Goal: Communication & Community: Share content

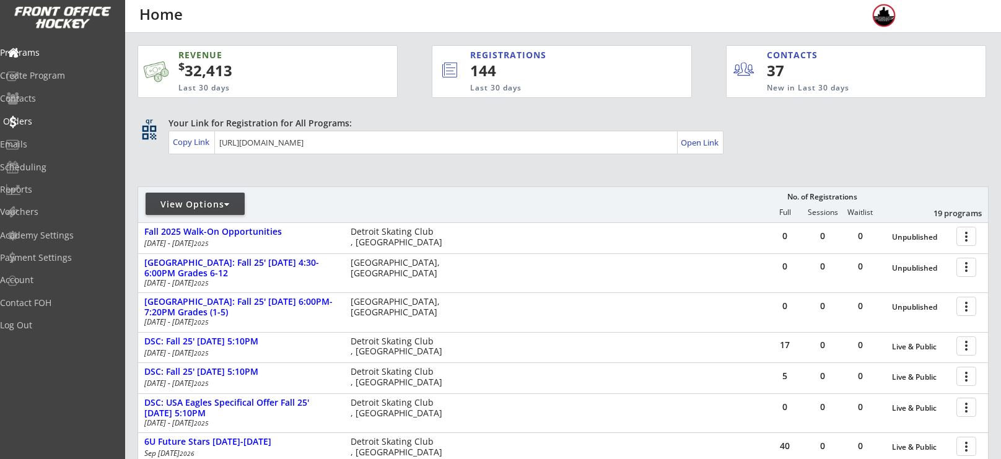
click at [44, 124] on div "Orders" at bounding box center [59, 121] width 112 height 9
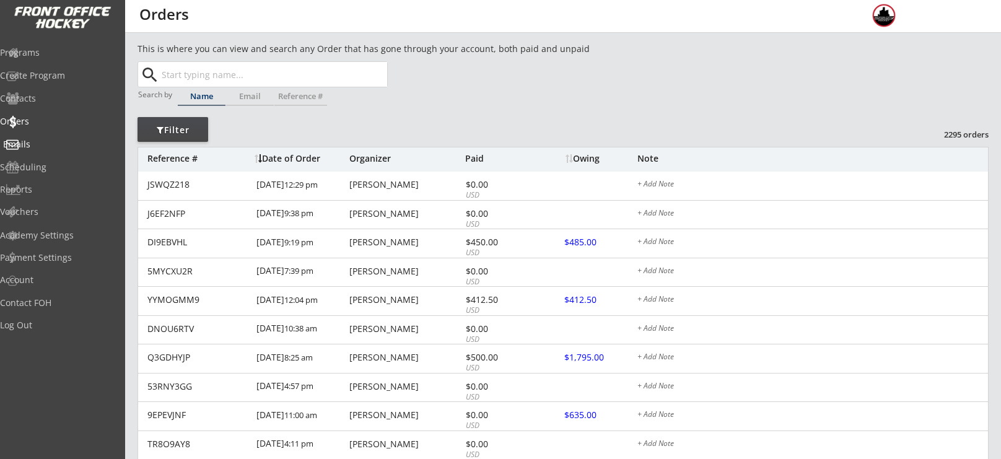
click at [54, 140] on div "Emails" at bounding box center [59, 144] width 112 height 9
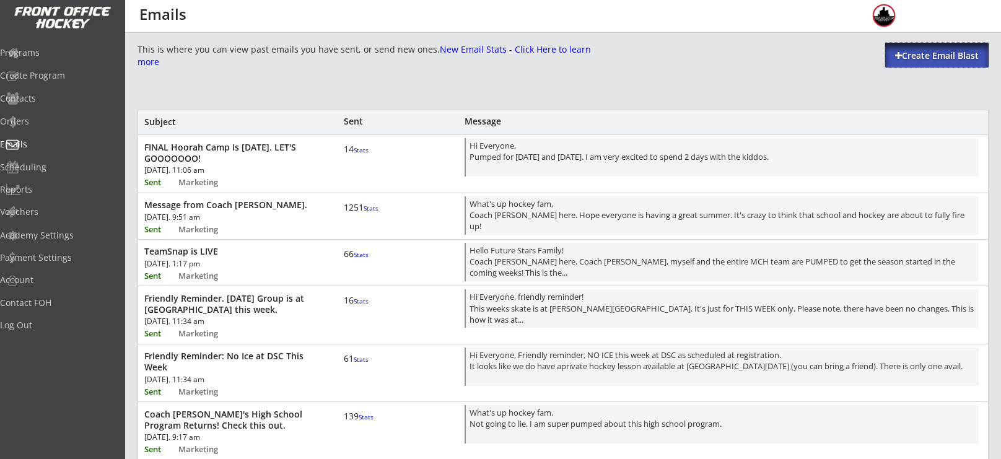
click at [945, 57] on div "Create Email Blast" at bounding box center [936, 56] width 103 height 12
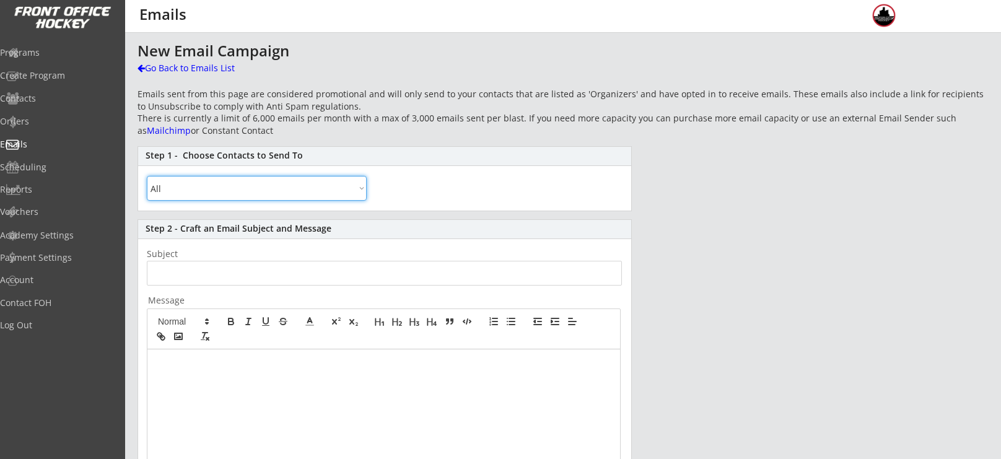
click at [356, 193] on select "All By Specific Programs Within Birth Year Range" at bounding box center [257, 188] width 220 height 25
select select ""By Specific Programs""
click at [147, 176] on select "All By Specific Programs Within Birth Year Range" at bounding box center [257, 188] width 220 height 25
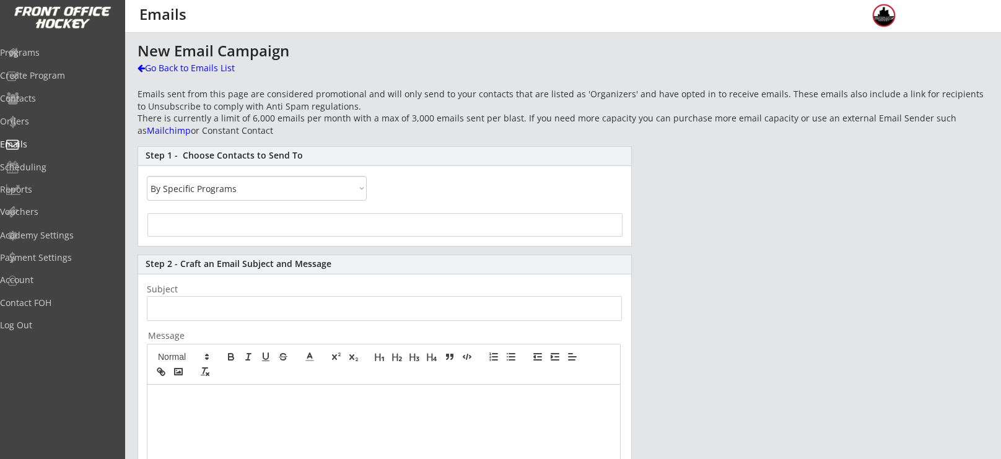
click at [301, 230] on div at bounding box center [384, 225] width 475 height 24
select select
click at [291, 203] on div "Step 1 - Choose Contacts to Send To All By Specific Programs Within Birth Year …" at bounding box center [385, 196] width 494 height 100
click at [290, 221] on input "search" at bounding box center [385, 223] width 468 height 12
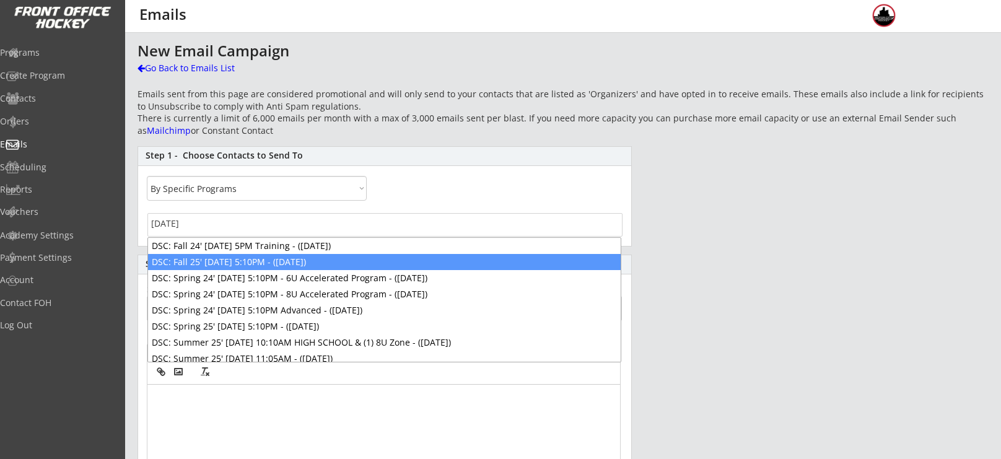
type input "[DATE]"
select select "1348695171700984260__LOOKUP__1745863978494x664776388245454800"
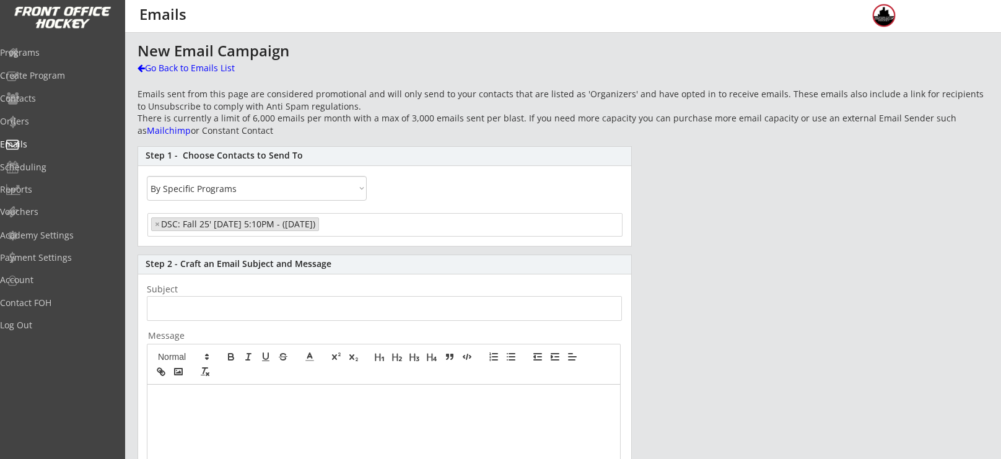
click at [253, 304] on input "input" at bounding box center [384, 308] width 475 height 25
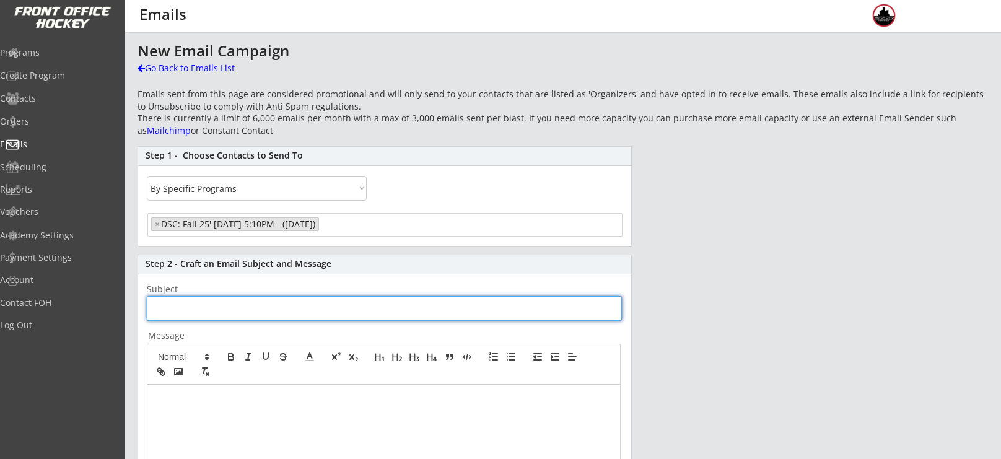
type input "T"
type input "5:10PM Rink A [DATE]"
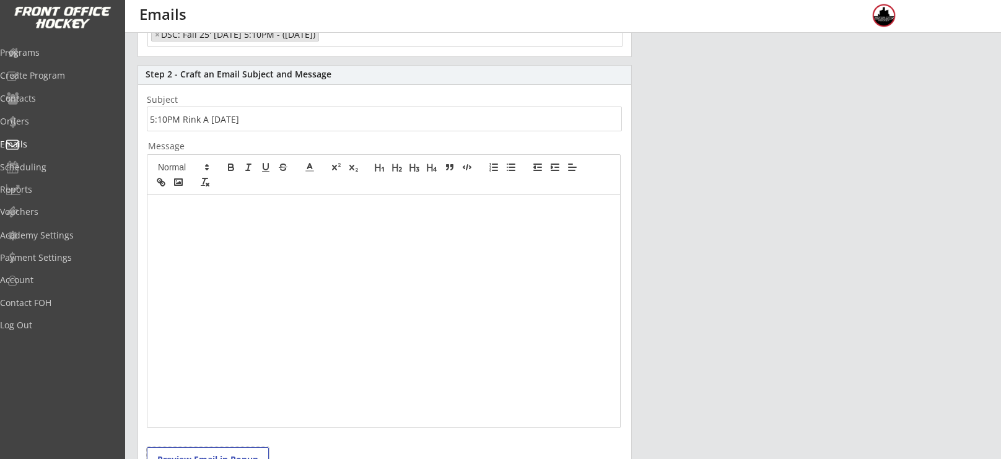
scroll to position [174, 0]
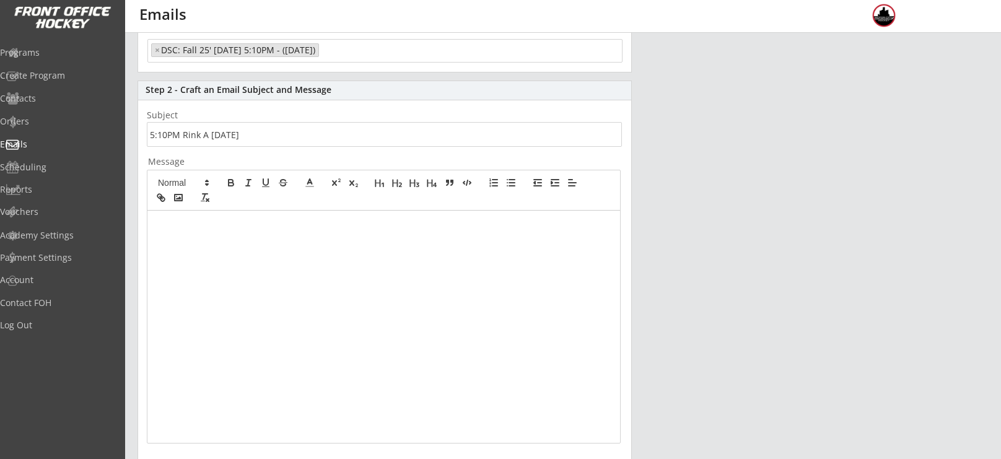
click at [253, 422] on div at bounding box center [383, 327] width 473 height 232
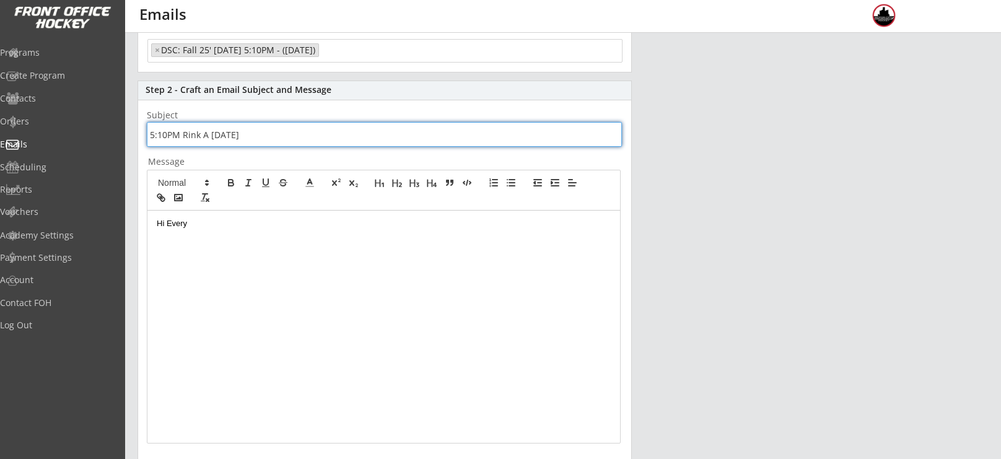
drag, startPoint x: 256, startPoint y: 140, endPoint x: 117, endPoint y: 123, distance: 140.4
click at [117, 123] on body "REVENUE $ 32,413 Last 30 days REGISTRATIONS 144 Last 30 days CONTACTS 37 New in…" at bounding box center [500, 55] width 1001 height 459
type input "T"
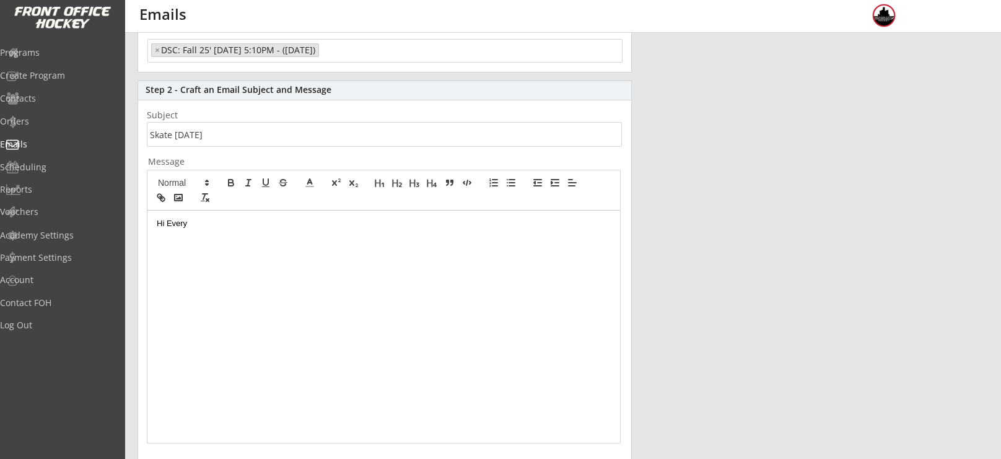
click at [235, 219] on p "Hi Every" at bounding box center [384, 223] width 454 height 11
click at [510, 185] on icon "button" at bounding box center [510, 182] width 11 height 11
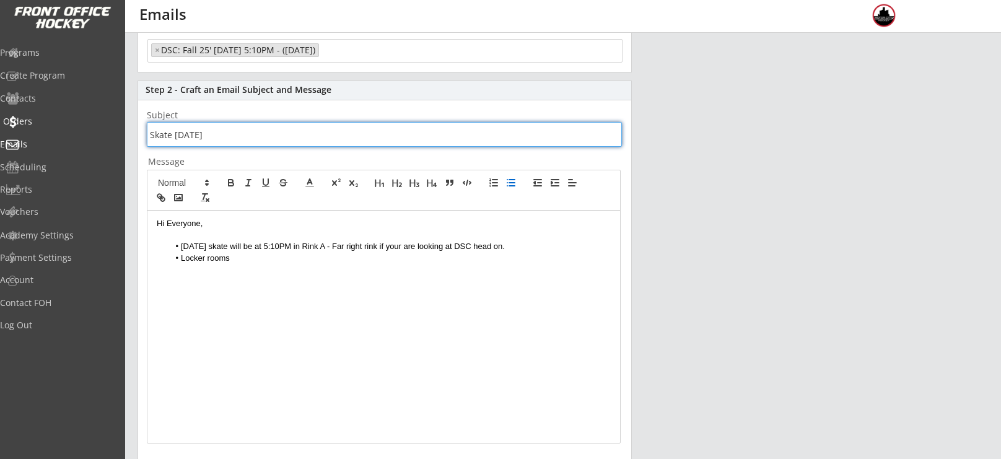
drag, startPoint x: 274, startPoint y: 126, endPoint x: 87, endPoint y: 120, distance: 187.2
click at [87, 120] on body "REVENUE $ 32,413 Last 30 days REGISTRATIONS 144 Last 30 days CONTACTS 37 New in…" at bounding box center [500, 55] width 1001 height 459
type input "Important For The Skate [DATE]."
click at [253, 260] on li "Locker rooms" at bounding box center [390, 258] width 442 height 11
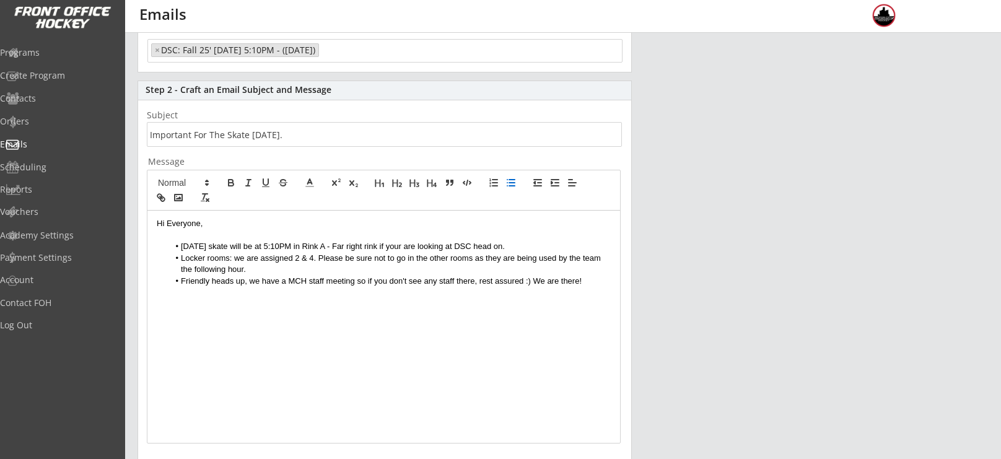
click at [356, 282] on li "Friendly heads up, we have a MCH staff meeting so if you don't see any staff th…" at bounding box center [390, 281] width 442 height 11
click at [385, 304] on div "Hi Everyone, [DATE] skate will be at 5:10PM in Rink A - Far right rink if your …" at bounding box center [383, 327] width 473 height 232
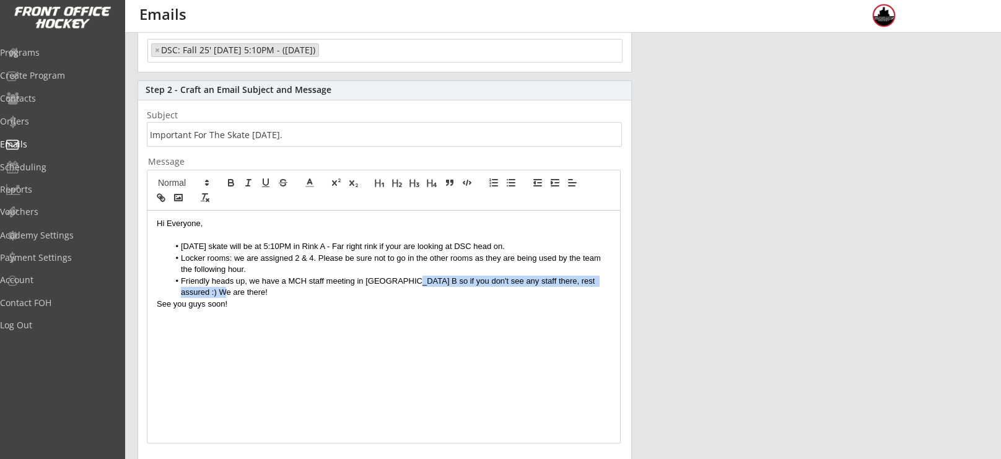
drag, startPoint x: 243, startPoint y: 291, endPoint x: 403, endPoint y: 277, distance: 161.0
click at [403, 277] on li "Friendly heads up, we have a MCH staff meeting in [GEOGRAPHIC_DATA] B so if you…" at bounding box center [390, 287] width 442 height 23
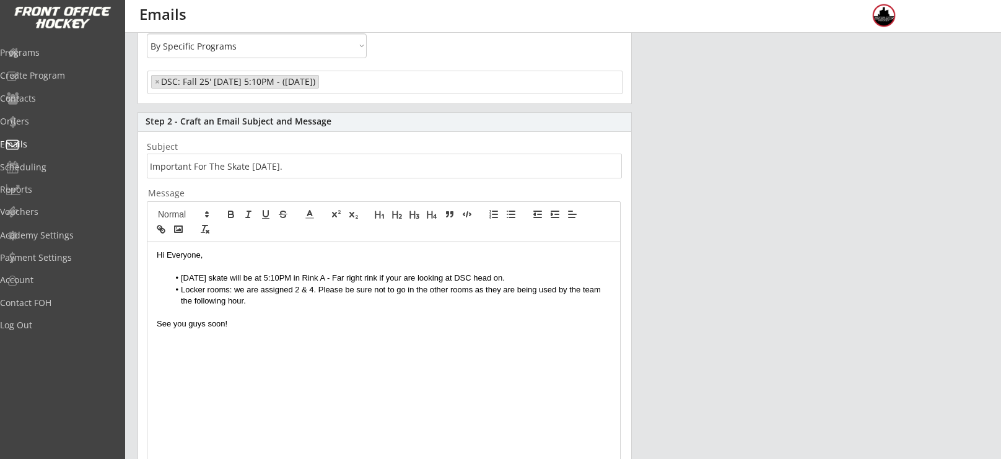
scroll to position [141, 0]
drag, startPoint x: 339, startPoint y: 338, endPoint x: 134, endPoint y: 323, distance: 205.0
click at [134, 323] on div "This is where you can view past emails you have sent, or send new ones. New Ema…" at bounding box center [563, 285] width 876 height 766
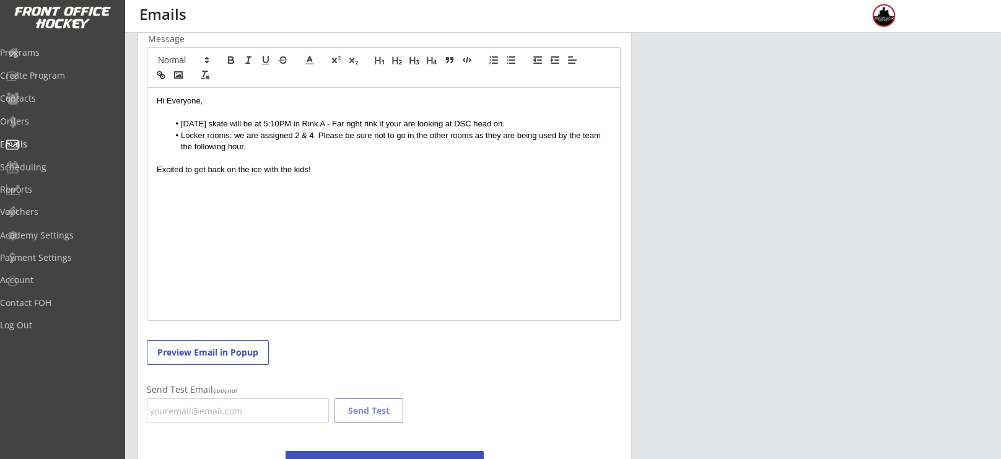
scroll to position [357, 0]
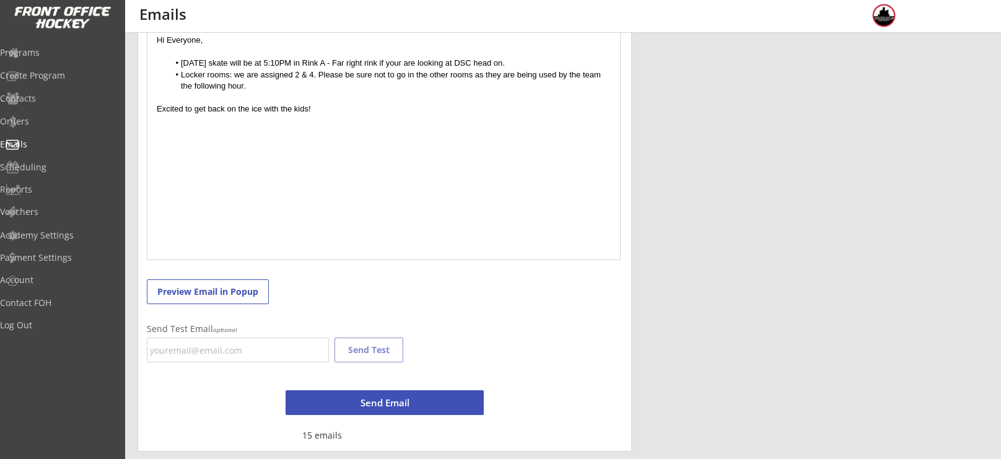
click at [340, 401] on button "Send Email" at bounding box center [385, 402] width 198 height 25
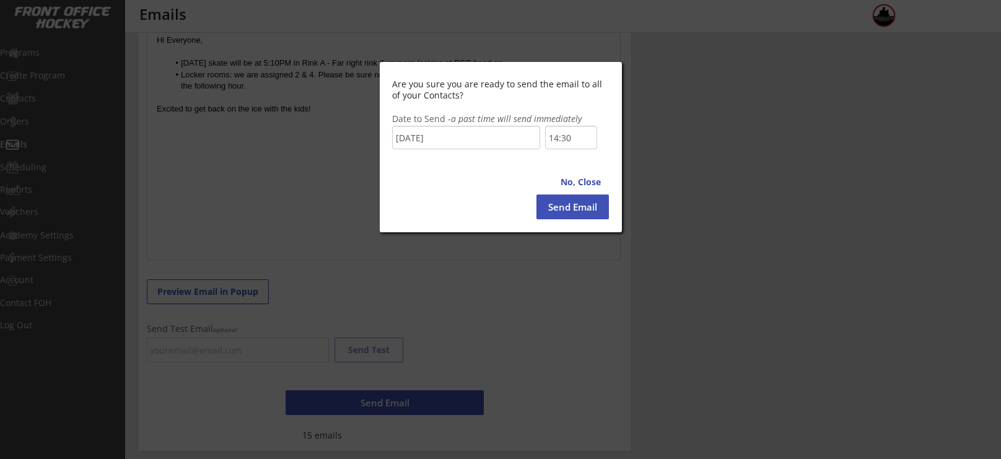
click at [560, 142] on input "14:30" at bounding box center [571, 138] width 52 height 24
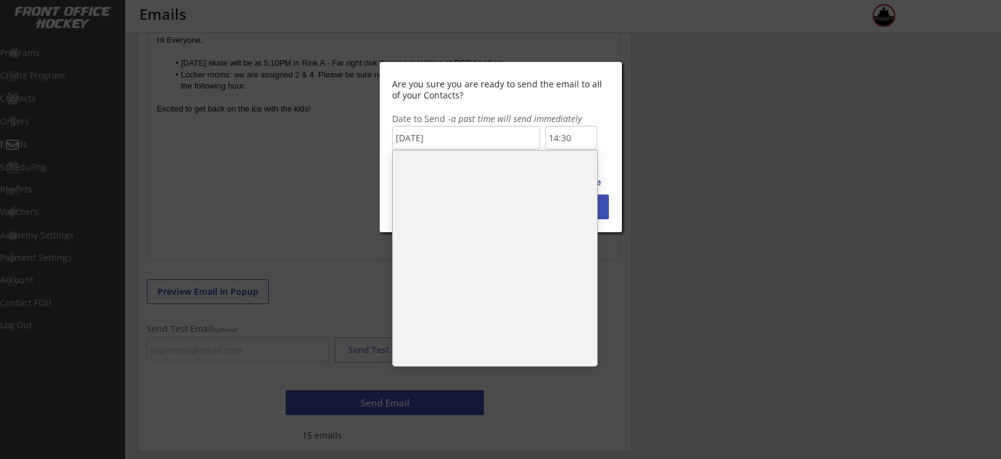
scroll to position [395, 0]
click at [518, 203] on li "9:00" at bounding box center [495, 207] width 204 height 25
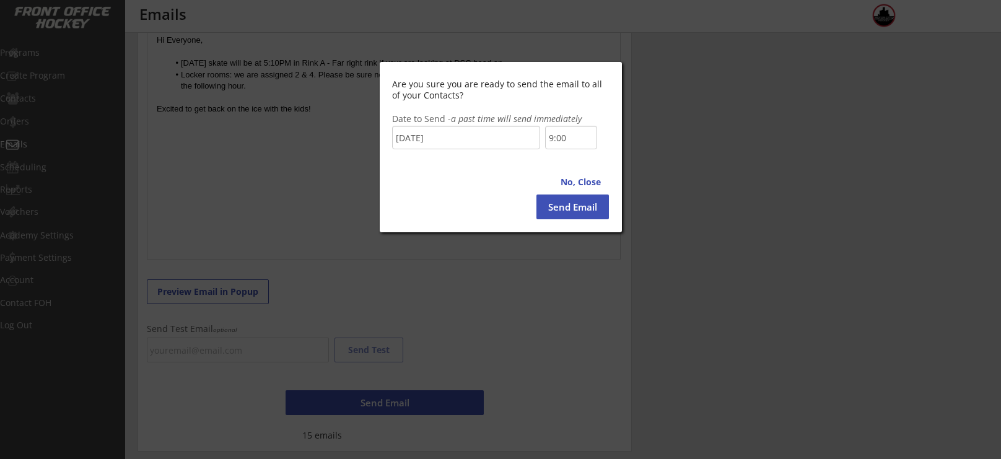
click at [569, 216] on button "Send Email" at bounding box center [572, 207] width 72 height 25
type input "14:30"
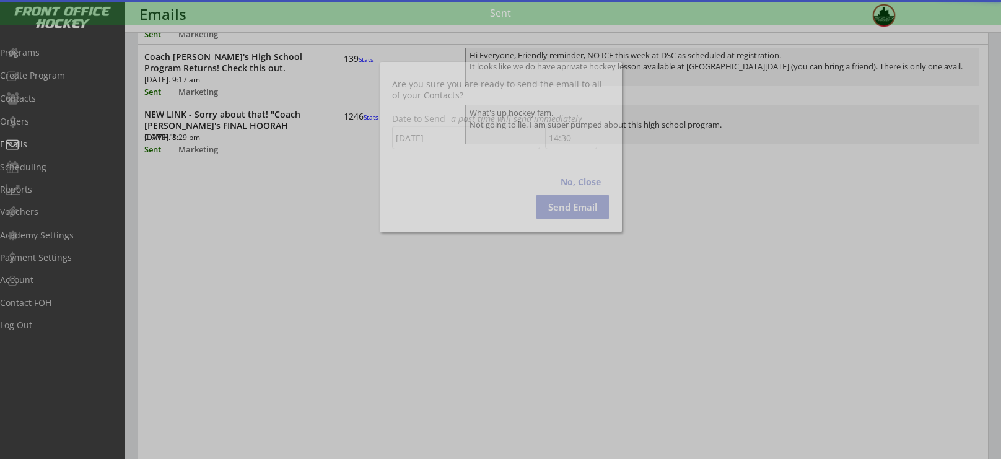
scroll to position [650, 0]
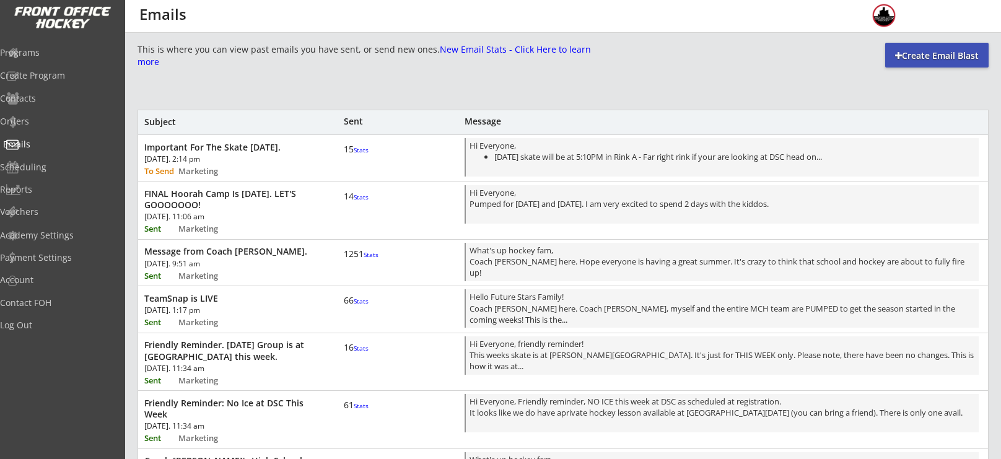
click at [50, 140] on div "Emails" at bounding box center [59, 144] width 112 height 9
